Goal: Task Accomplishment & Management: Complete application form

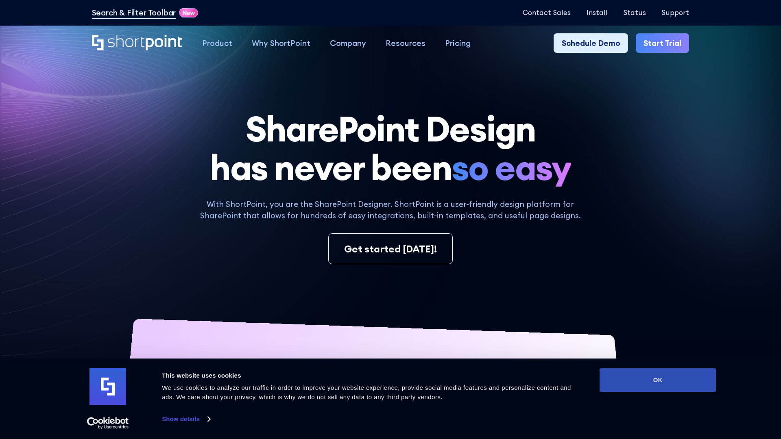
click at [658, 380] on button "OK" at bounding box center [658, 381] width 116 height 24
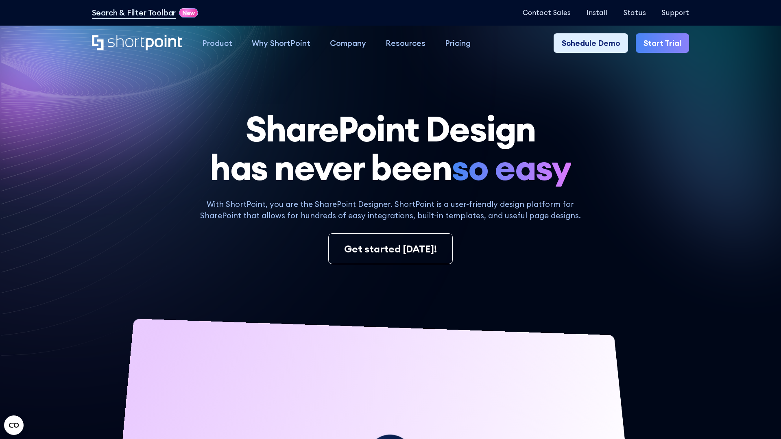
click at [663, 43] on link "Start Trial" at bounding box center [662, 43] width 53 height 20
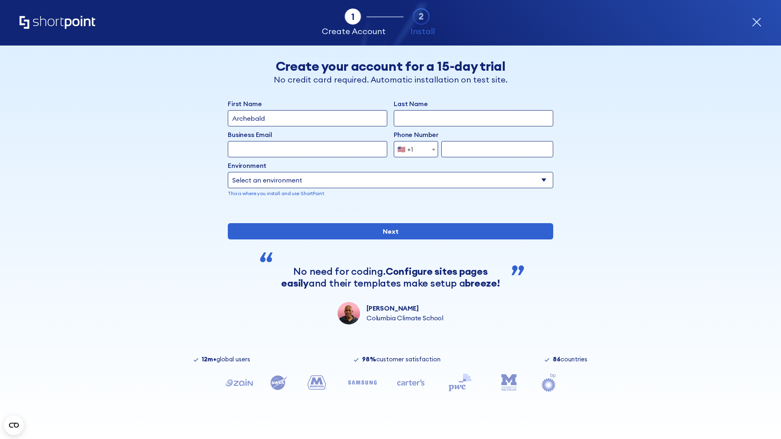
type input "Archebald"
type input "Berkuskv"
type input "2125556789"
select select "Microsoft 365"
type input "2125556789"
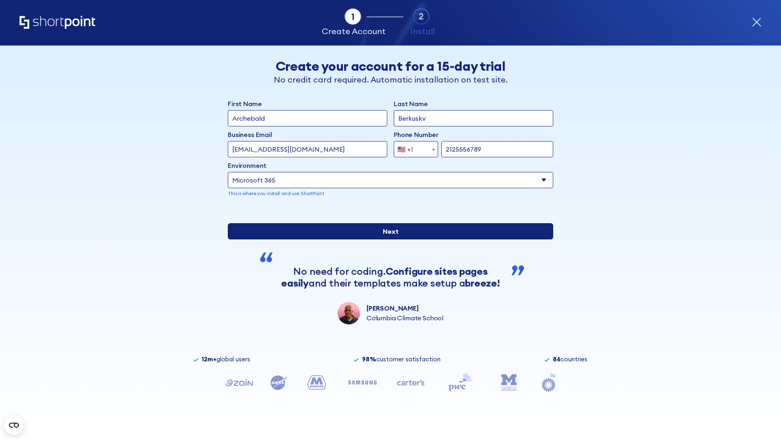
click at [391, 240] on input "Next" at bounding box center [391, 231] width 326 height 16
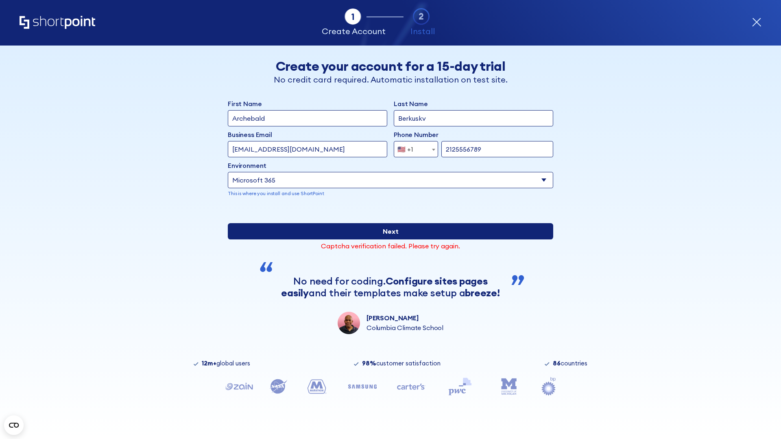
click at [391, 240] on input "Next" at bounding box center [391, 231] width 326 height 16
type input "[EMAIL_ADDRESS][DOMAIN_NAME]"
